Goal: Communication & Community: Share content

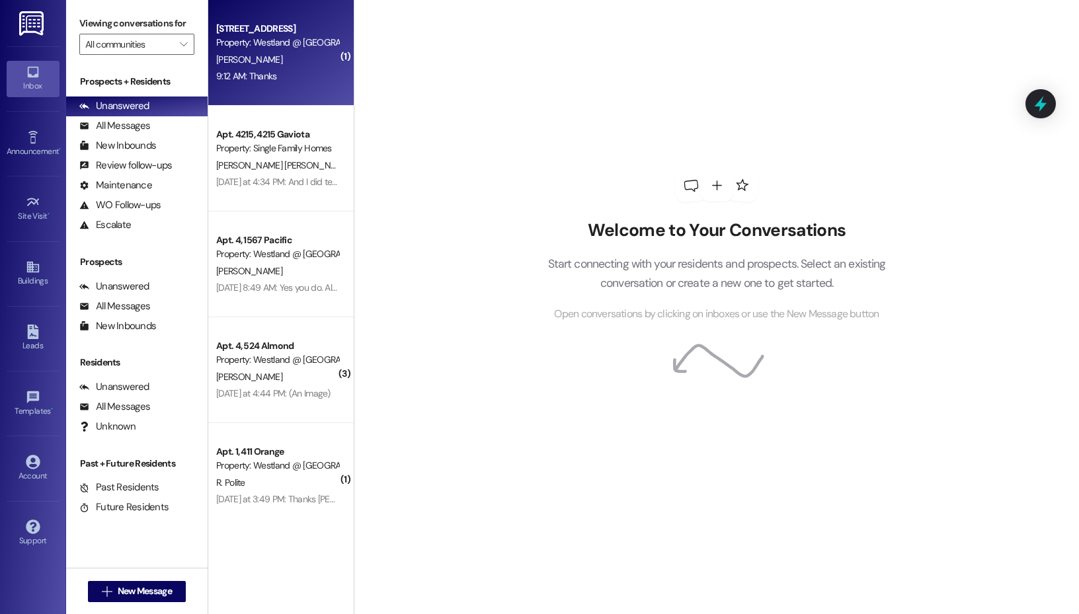
click at [257, 87] on div "Apt. 8, [GEOGRAPHIC_DATA] Property: [GEOGRAPHIC_DATA] @ [GEOGRAPHIC_DATA] (3391…" at bounding box center [280, 53] width 145 height 106
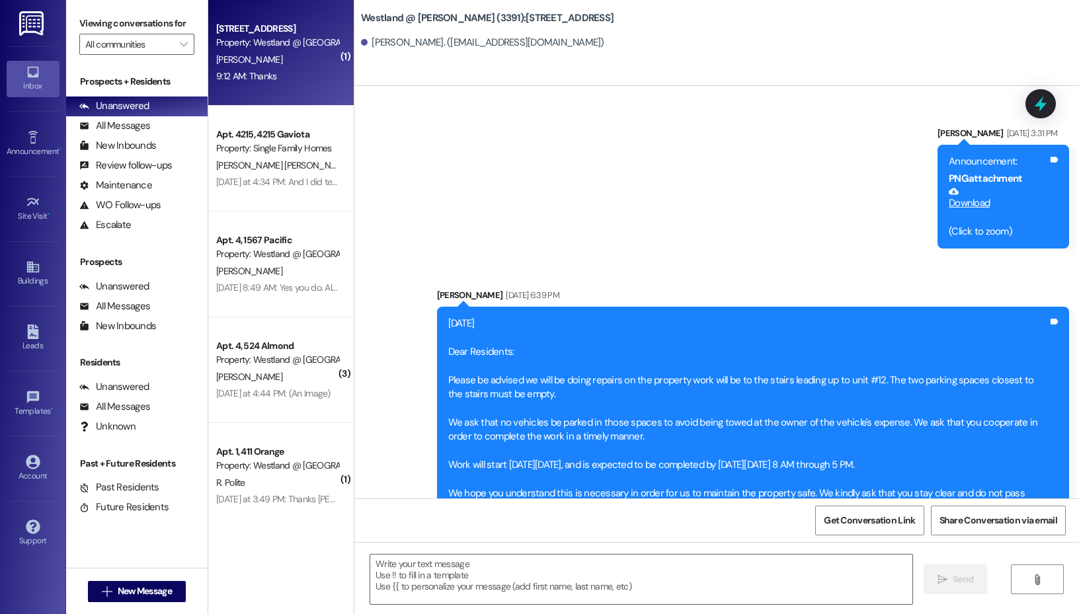
scroll to position [27143, 0]
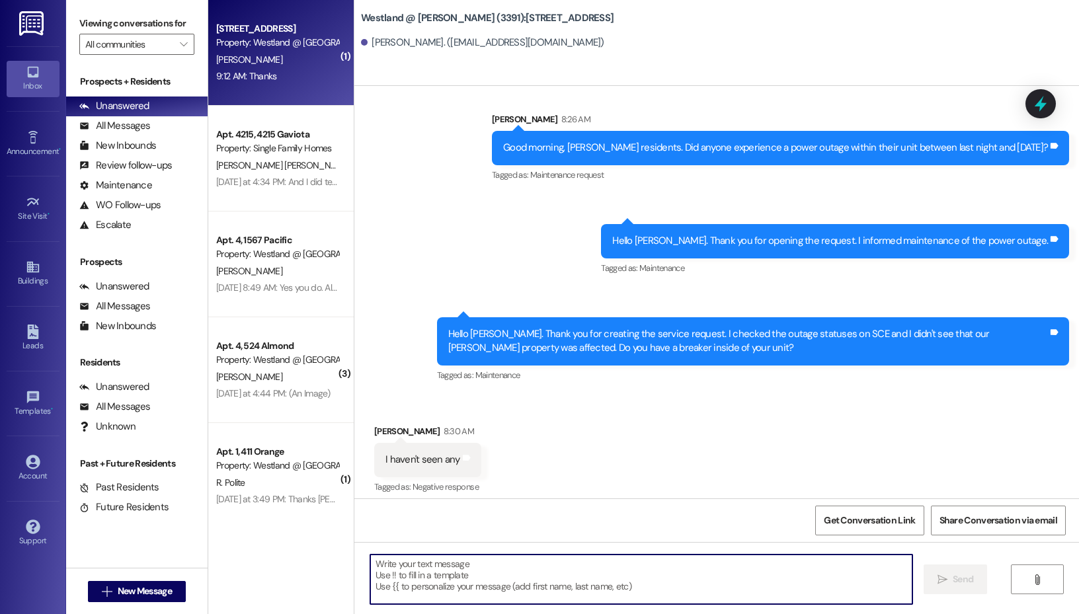
click at [490, 570] on textarea at bounding box center [641, 579] width 542 height 50
type textarea "You're welcome."
click at [17, 130] on link "Announcement •" at bounding box center [33, 144] width 53 height 36
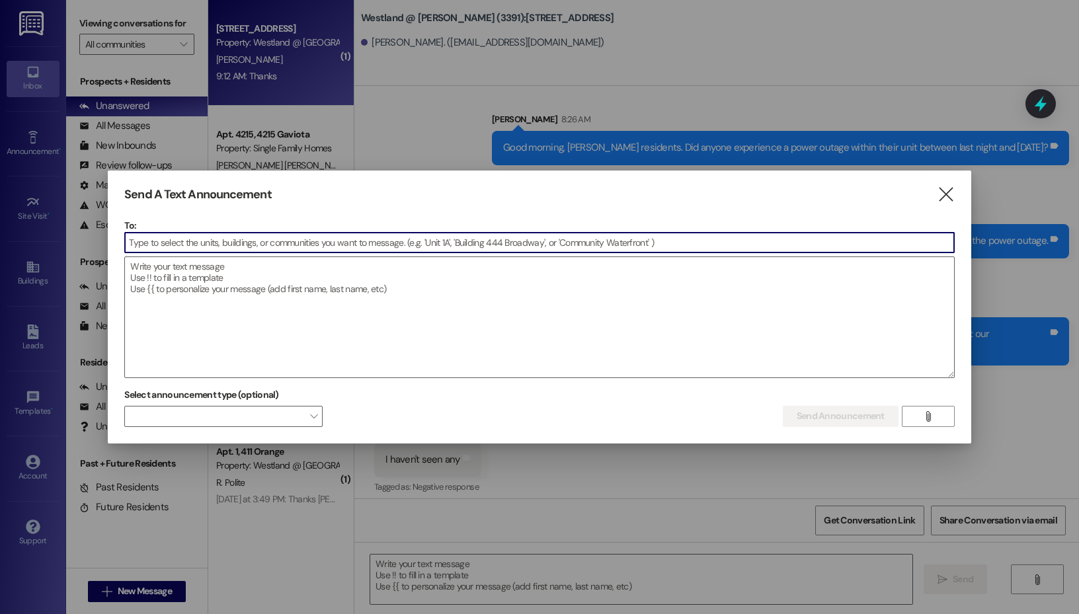
scroll to position [27143, 0]
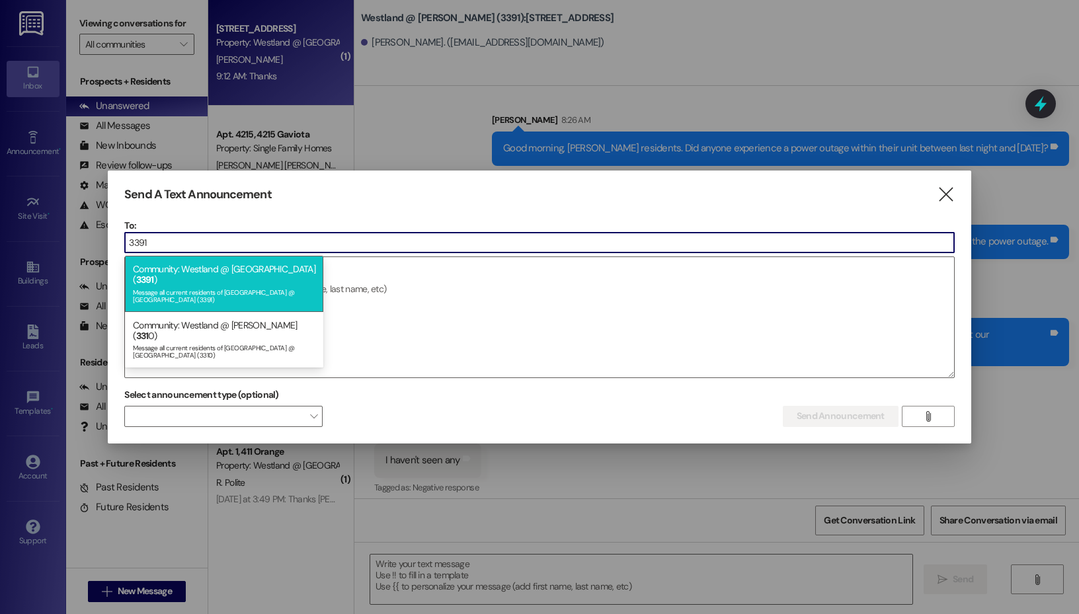
type input "3391"
click at [246, 285] on div "Message all current residents of [GEOGRAPHIC_DATA] @ [GEOGRAPHIC_DATA] (3391)" at bounding box center [224, 294] width 182 height 19
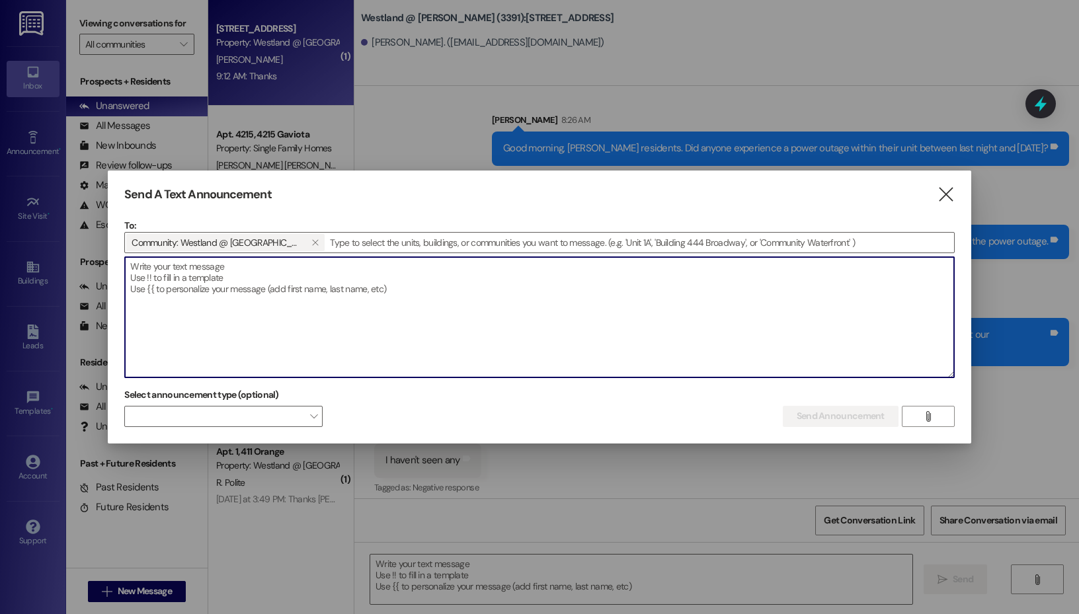
click at [263, 299] on textarea at bounding box center [539, 317] width 829 height 120
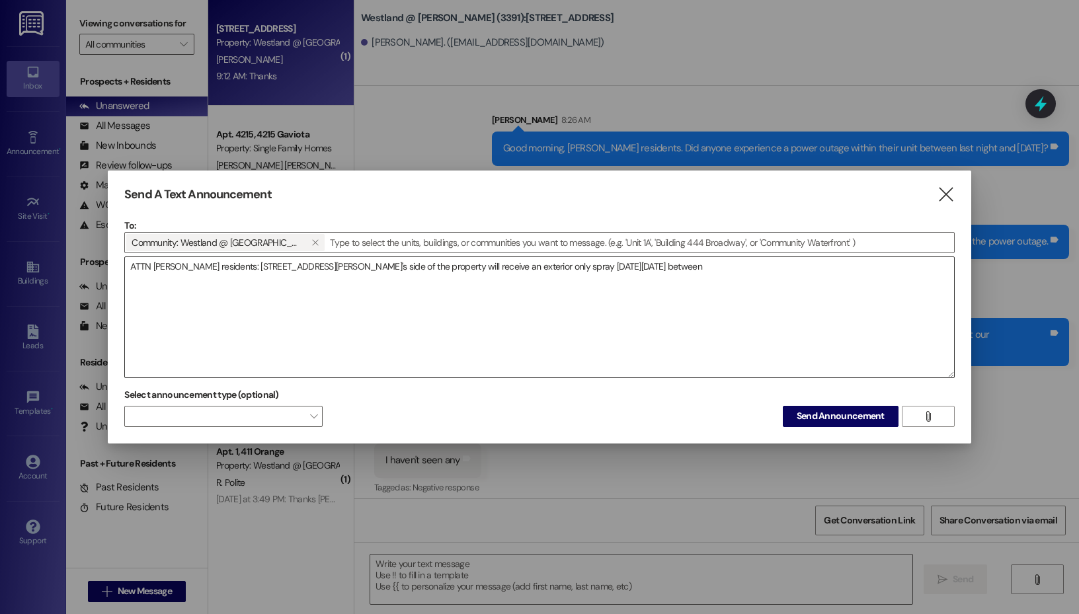
click at [712, 280] on textarea "ATTN [PERSON_NAME] residents: [STREET_ADDRESS][PERSON_NAME]'s side of the prope…" at bounding box center [539, 317] width 829 height 120
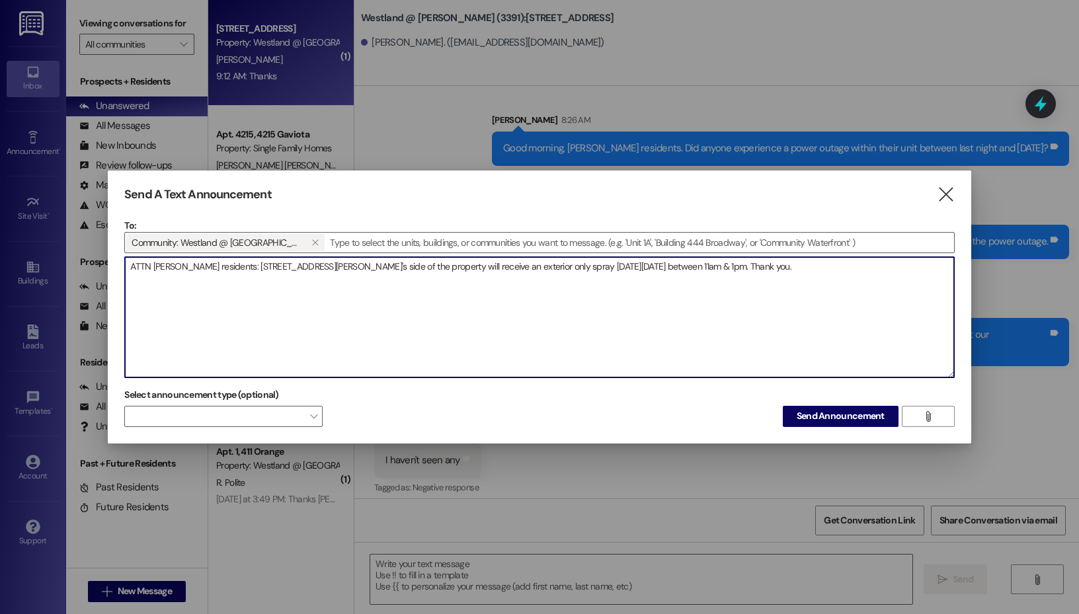
click at [470, 263] on textarea "ATTN [PERSON_NAME] residents: [STREET_ADDRESS][PERSON_NAME]'s side of the prope…" at bounding box center [539, 317] width 829 height 120
click at [772, 266] on textarea "ATTN [PERSON_NAME] residents: [STREET_ADDRESS][PERSON_NAME]'s side of the prope…" at bounding box center [539, 317] width 829 height 120
click at [679, 266] on textarea "ATTN [PERSON_NAME] residents: [STREET_ADDRESS][PERSON_NAME]'s side of the prope…" at bounding box center [539, 317] width 829 height 120
click at [784, 266] on textarea "ATTN [PERSON_NAME] residents: [STREET_ADDRESS][PERSON_NAME]'s side of the prope…" at bounding box center [539, 317] width 829 height 120
click at [276, 285] on textarea "ATTN [PERSON_NAME] residents: [STREET_ADDRESS][PERSON_NAME]'s side of the prope…" at bounding box center [539, 317] width 829 height 120
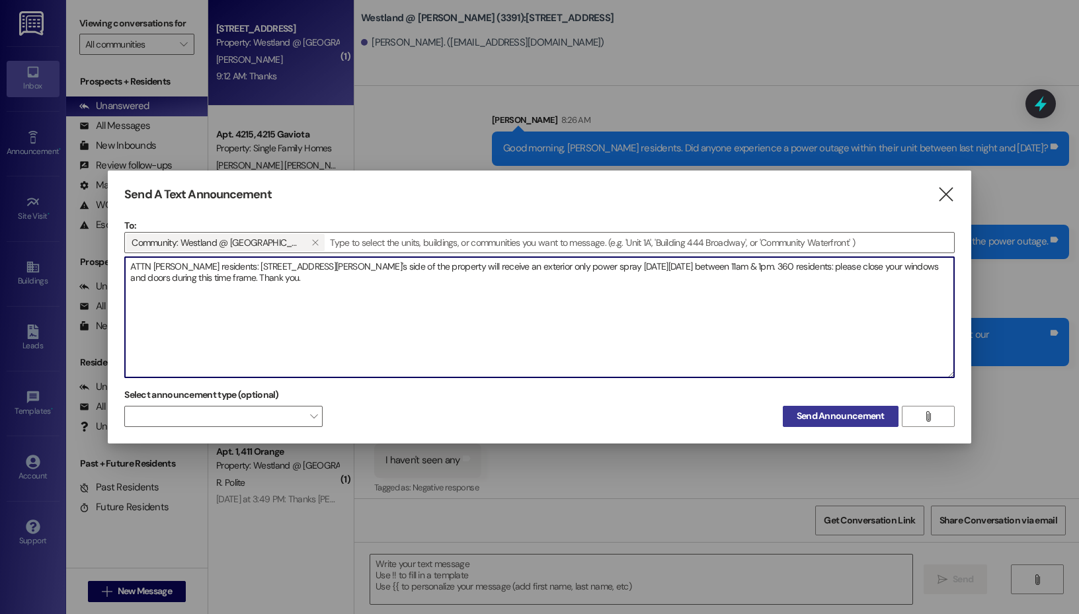
type textarea "ATTN [PERSON_NAME] residents: [STREET_ADDRESS][PERSON_NAME]'s side of the prope…"
click at [855, 414] on span "Send Announcement" at bounding box center [840, 416] width 88 height 14
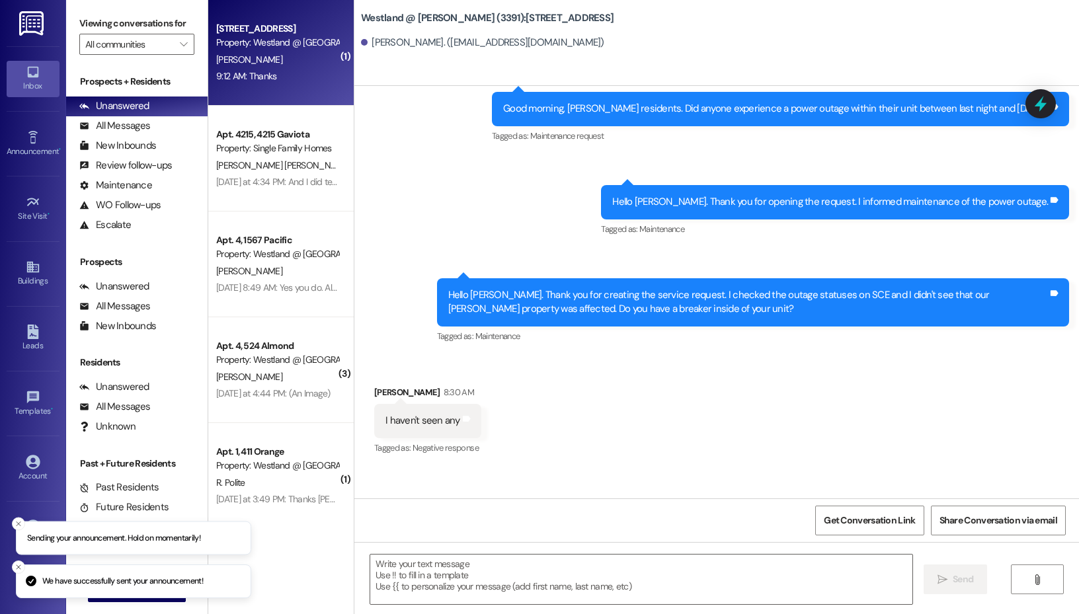
scroll to position [27235, 0]
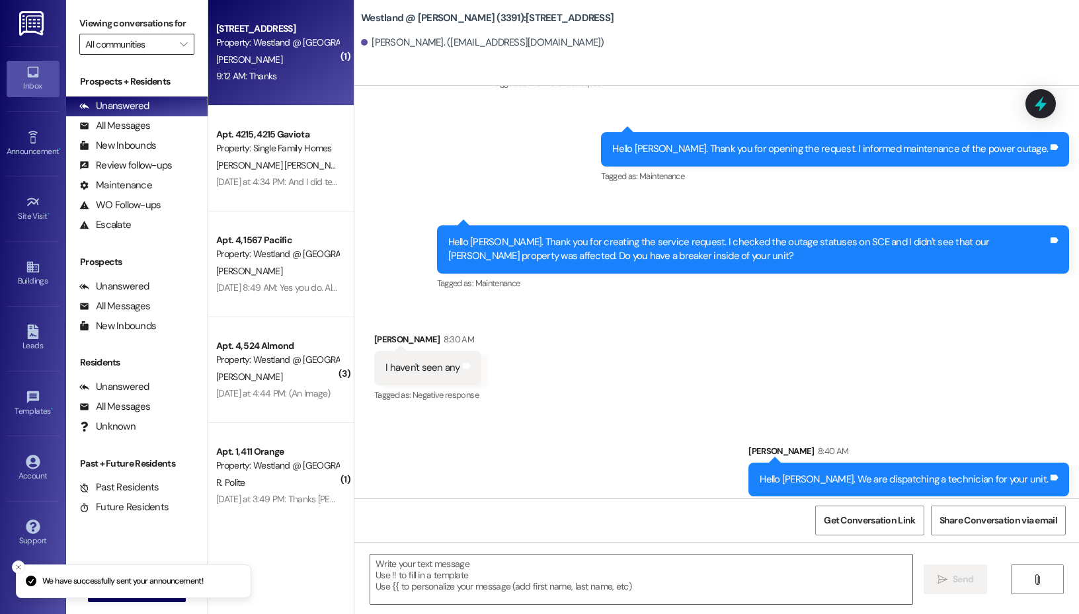
click at [155, 44] on input "All communities" at bounding box center [129, 44] width 88 height 21
